Goal: Check status: Check status

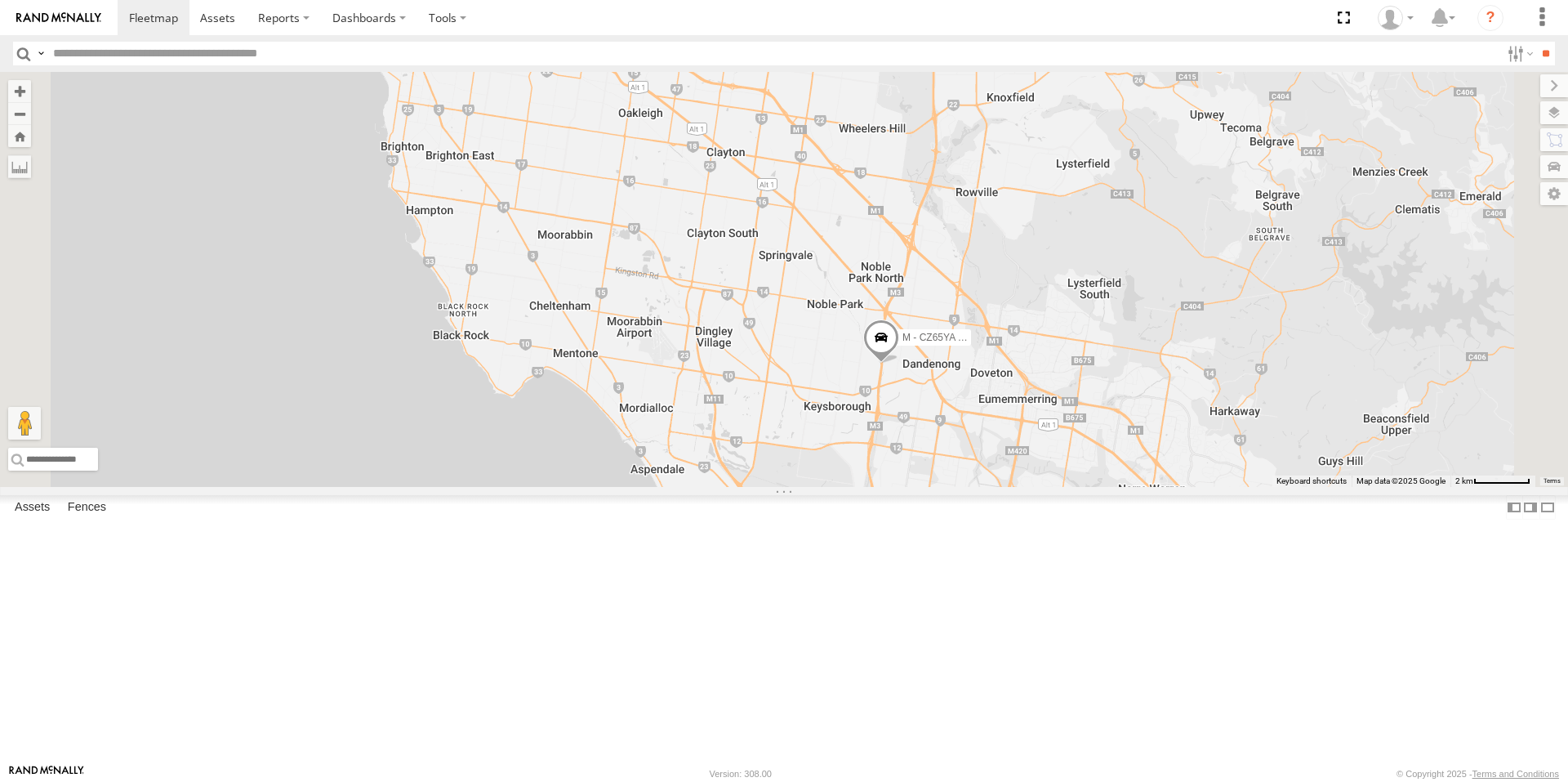
drag, startPoint x: 862, startPoint y: 302, endPoint x: 869, endPoint y: 328, distance: 26.9
click at [869, 328] on div "M - EVN23K - [PERSON_NAME] M - 2DA6XD - [PERSON_NAME] M - 2CA8AO - [PERSON_NAME…" at bounding box center [784, 278] width 1568 height 415
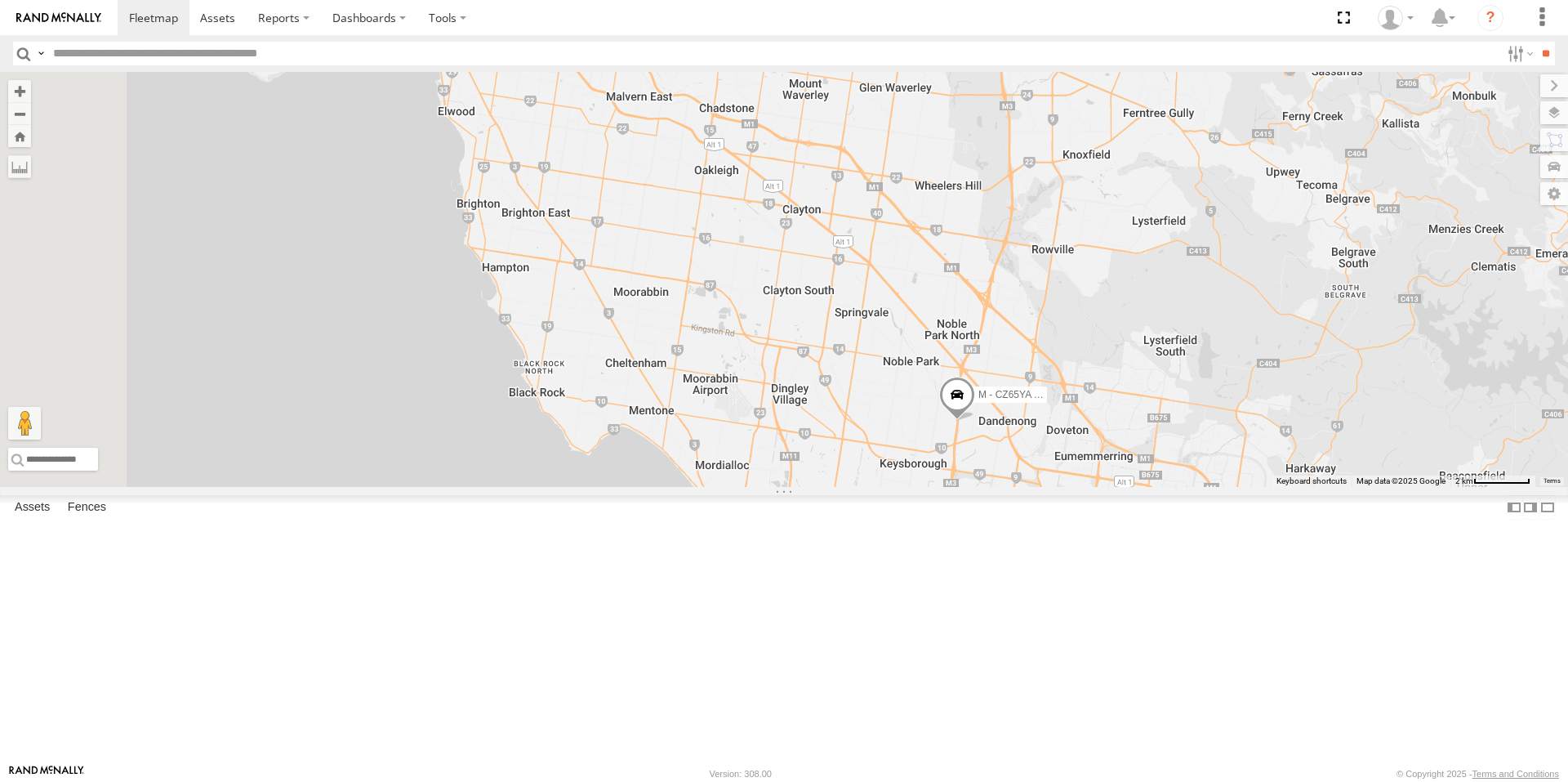
drag, startPoint x: 919, startPoint y: 401, endPoint x: 938, endPoint y: 414, distance: 23.0
click at [938, 414] on div "M - EVN23K - [PERSON_NAME] M - 2DA6XD - [PERSON_NAME] M - 2CA8AO - [PERSON_NAME…" at bounding box center [784, 278] width 1568 height 415
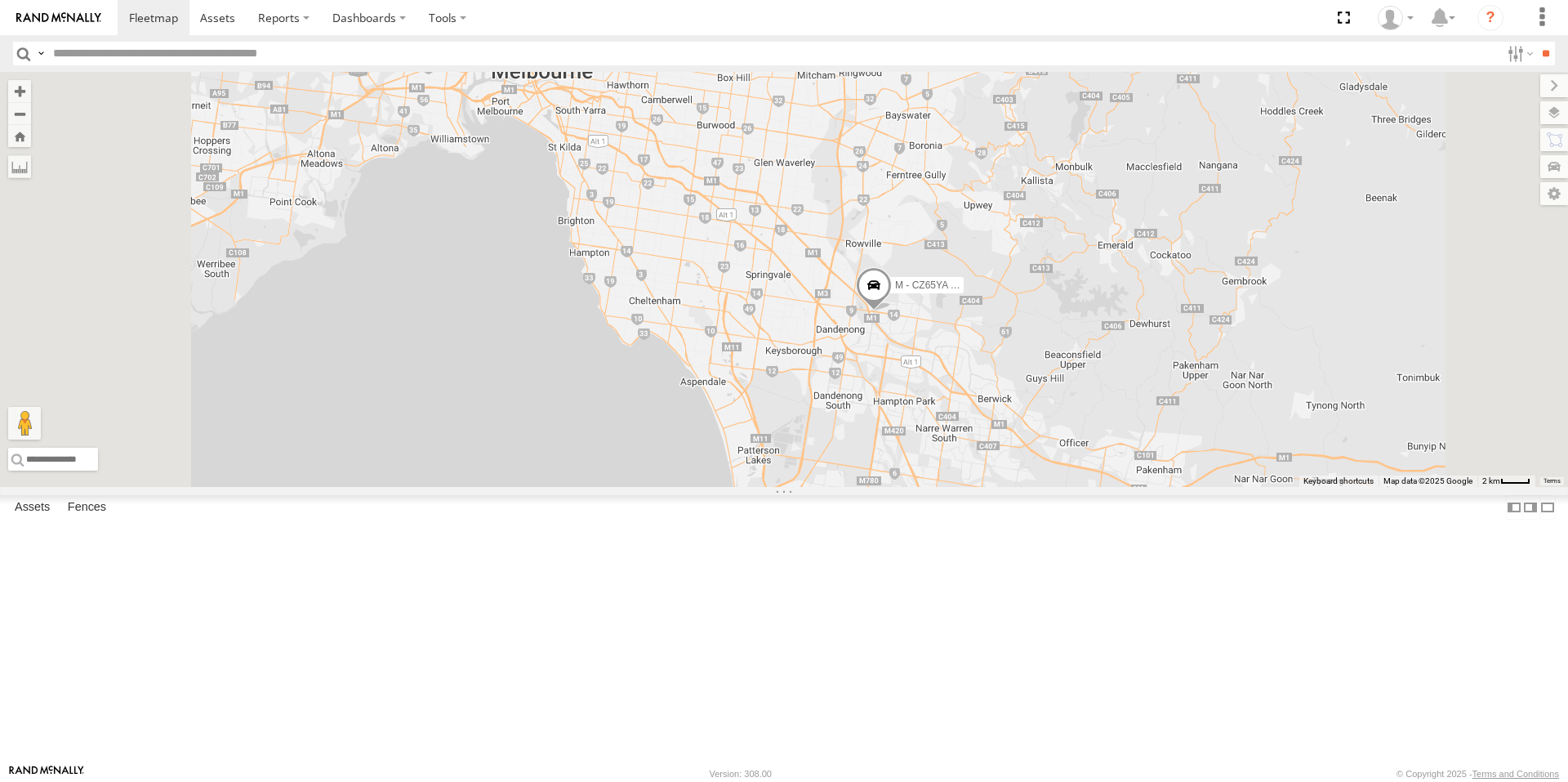
click at [444, 62] on span at bounding box center [429, 47] width 30 height 30
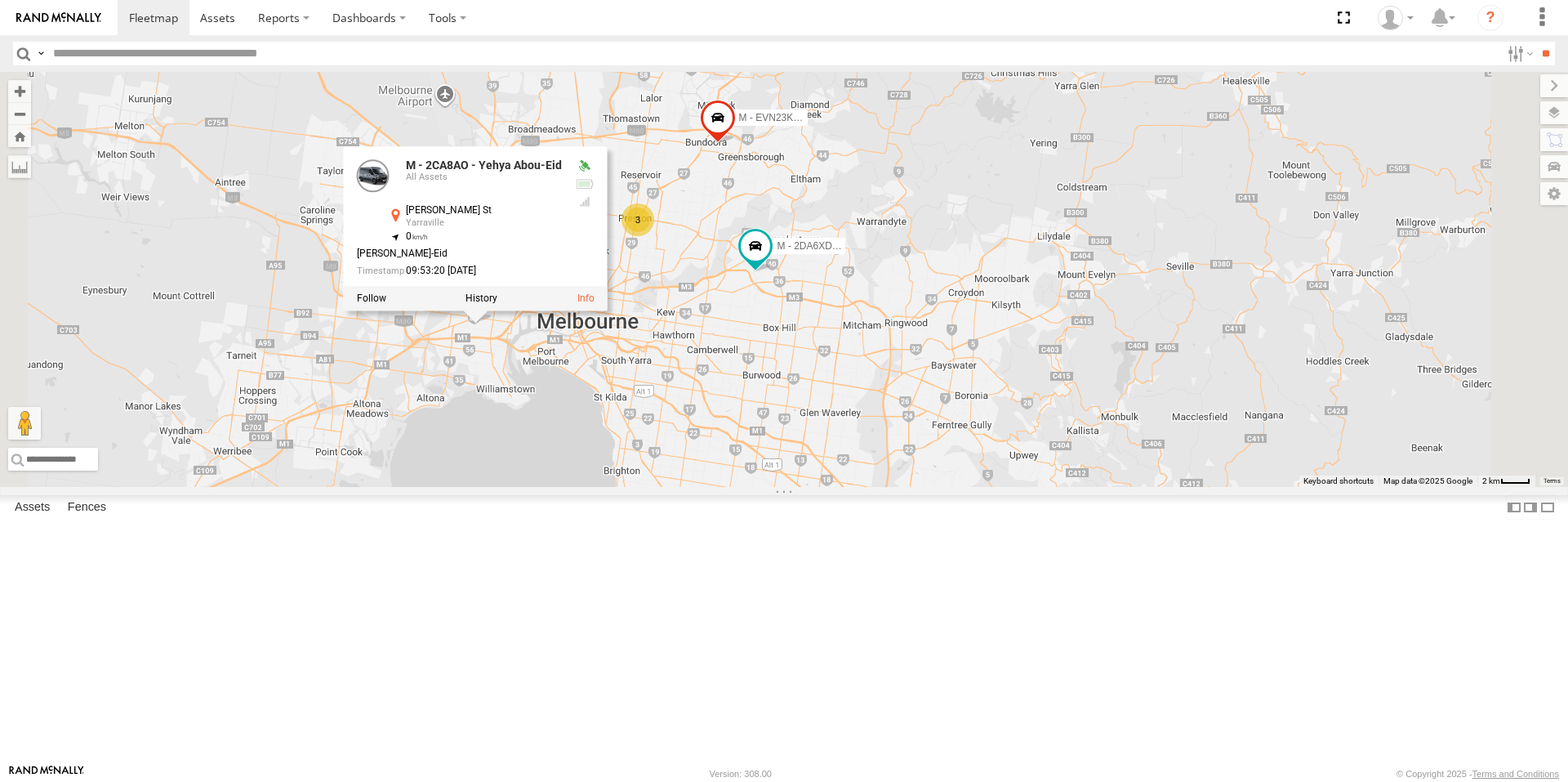
drag, startPoint x: 612, startPoint y: 339, endPoint x: 658, endPoint y: 588, distance: 253.2
click at [658, 487] on div "M - EVN23K - [PERSON_NAME] M - 2DA6XD - [PERSON_NAME] M - 2CA8AO - Yehya Abou-E…" at bounding box center [784, 278] width 1568 height 415
click at [640, 478] on div "M - EVN23K - [PERSON_NAME] M - 2DA6XD - [PERSON_NAME] M - 2CA8AO - Yehya Abou-E…" at bounding box center [784, 278] width 1568 height 415
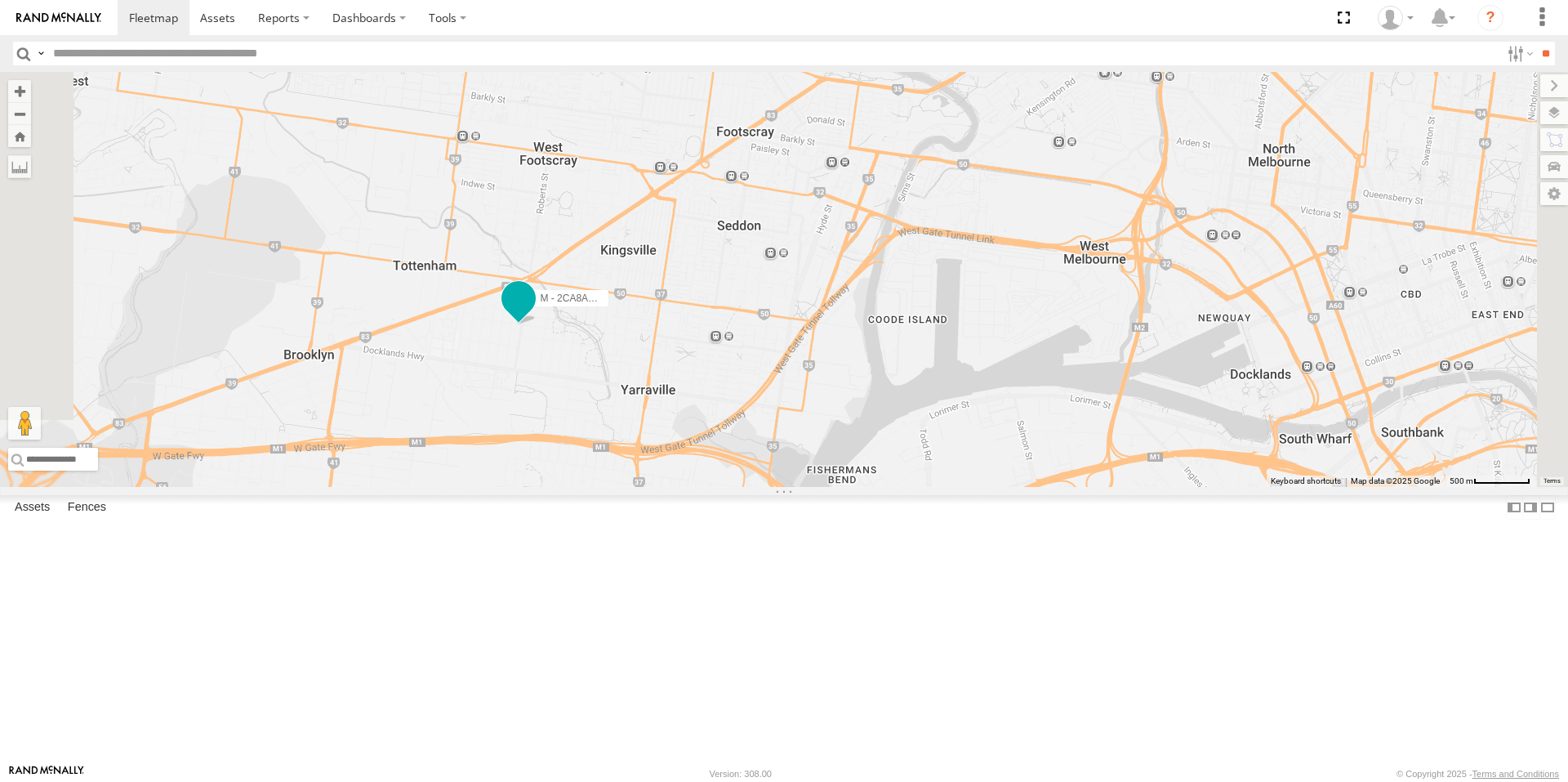
click at [534, 313] on span at bounding box center [519, 298] width 30 height 30
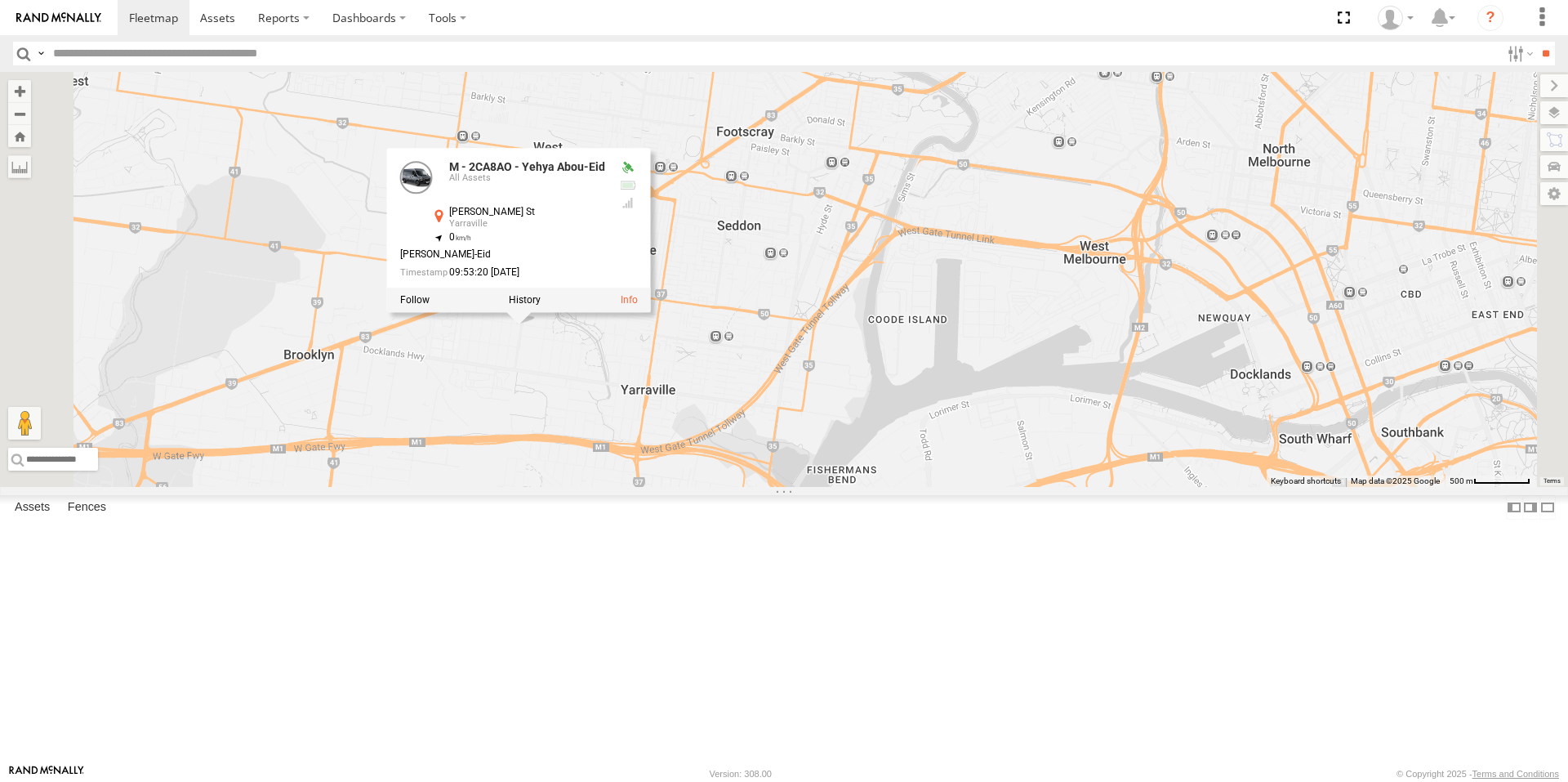
click at [687, 482] on div "M - EVN23K - [PERSON_NAME] M - 2DA6XD - [PERSON_NAME] M - 2CA8AO - Yehya Abou-E…" at bounding box center [784, 278] width 1568 height 415
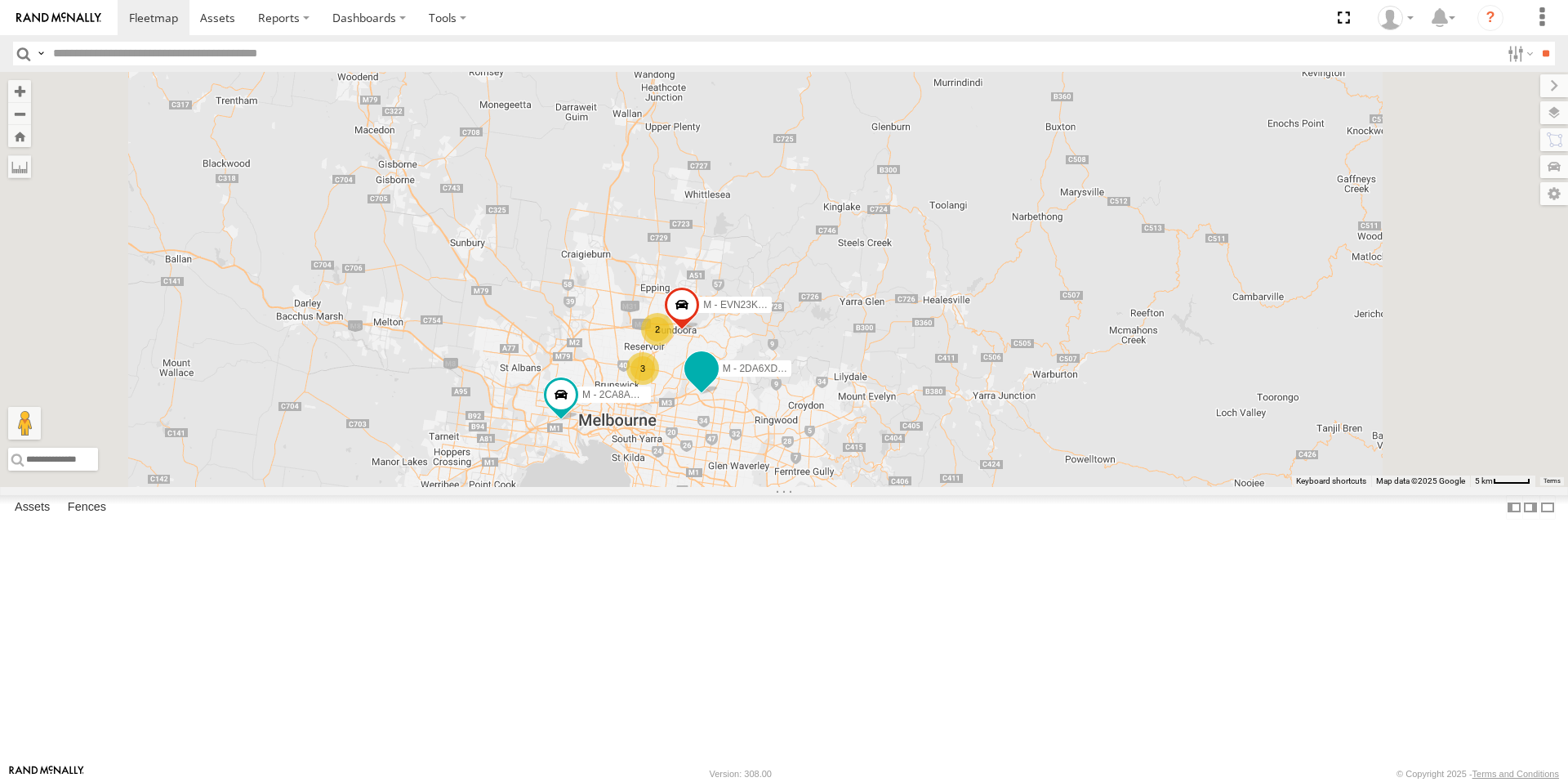
click at [717, 384] on span at bounding box center [702, 369] width 30 height 30
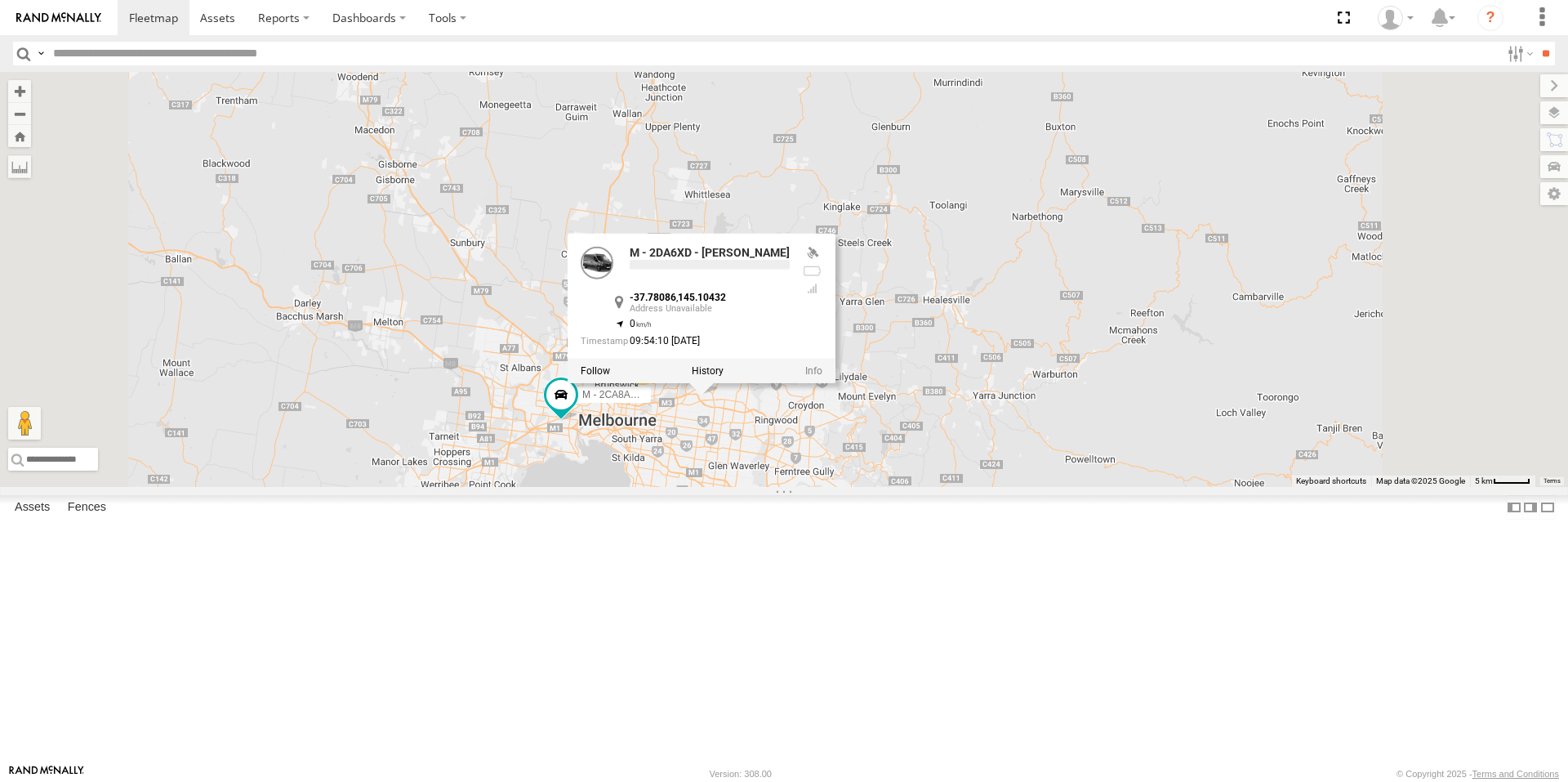
click at [855, 487] on div "M - EVN23K - [PERSON_NAME] M - 2DA6XD - [PERSON_NAME] M - 2CA8AO - [PERSON_NAME…" at bounding box center [784, 278] width 1568 height 415
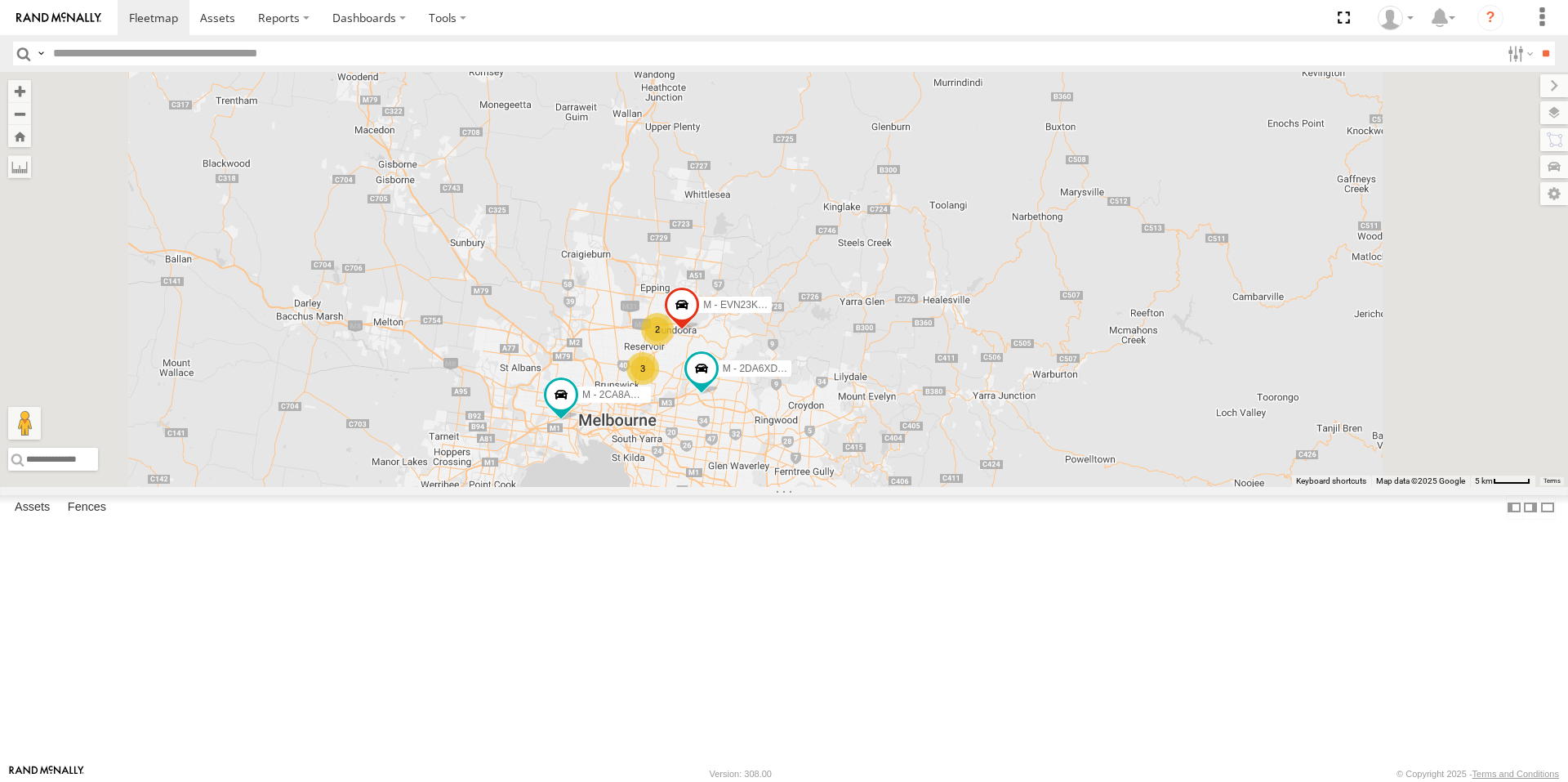
click at [802, 540] on span at bounding box center [784, 518] width 36 height 44
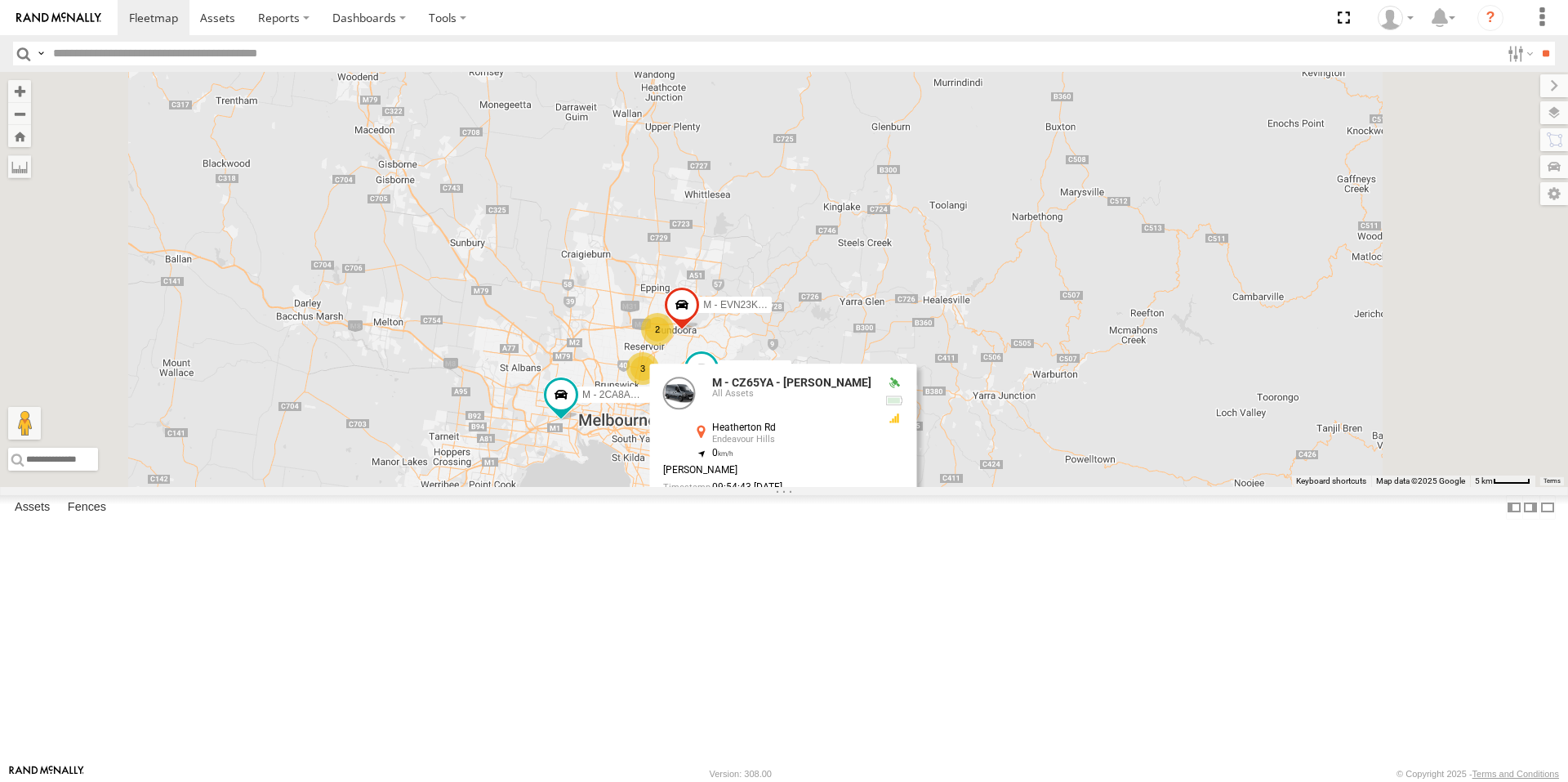
click at [768, 487] on div "M - EVN23K - [PERSON_NAME] M - 2DA6XD - [PERSON_NAME] M - 2CA8AO - [PERSON_NAME…" at bounding box center [784, 278] width 1568 height 415
